Goal: Navigation & Orientation: Find specific page/section

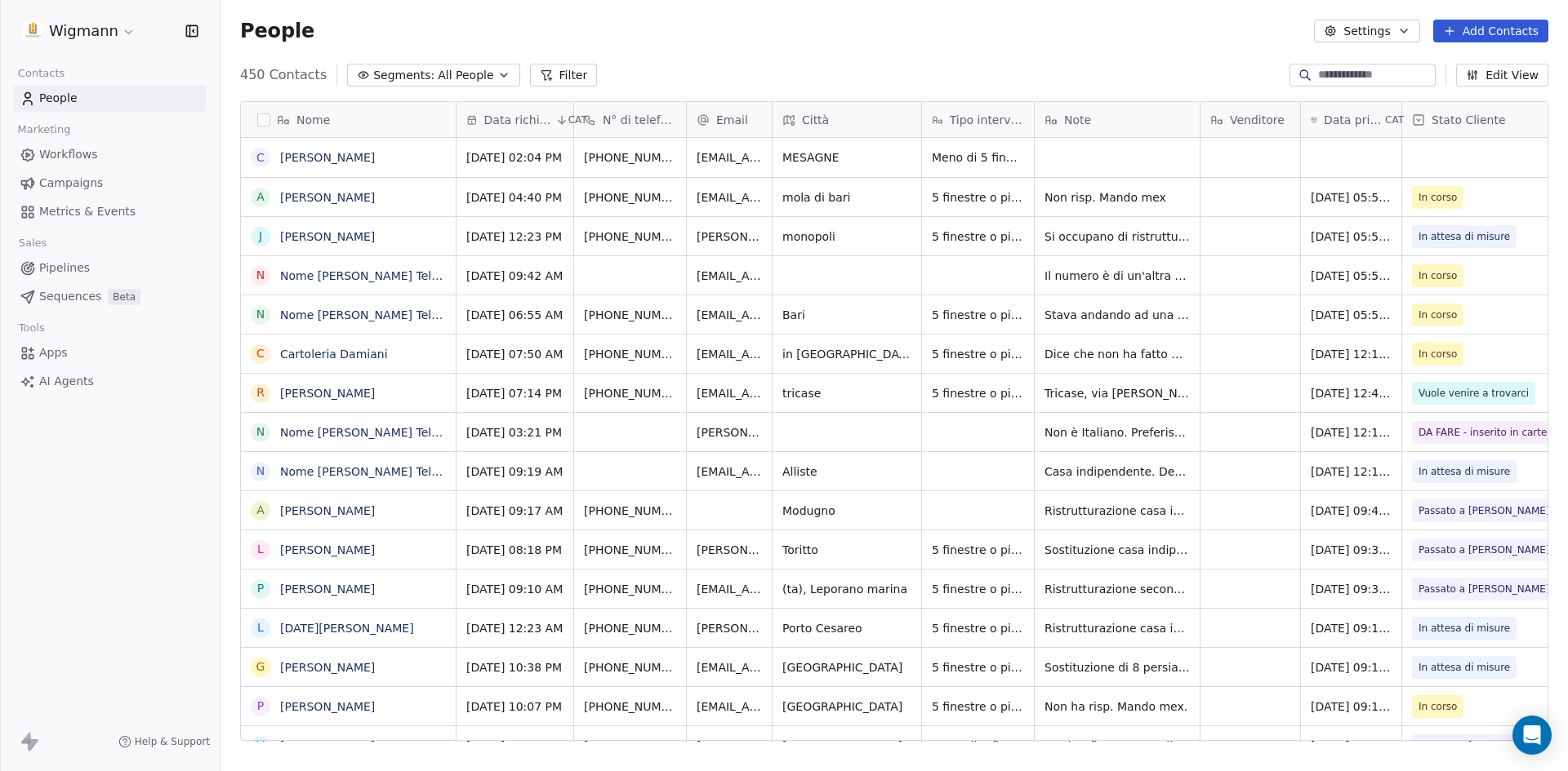
scroll to position [666, 1335]
